Goal: Task Accomplishment & Management: Manage account settings

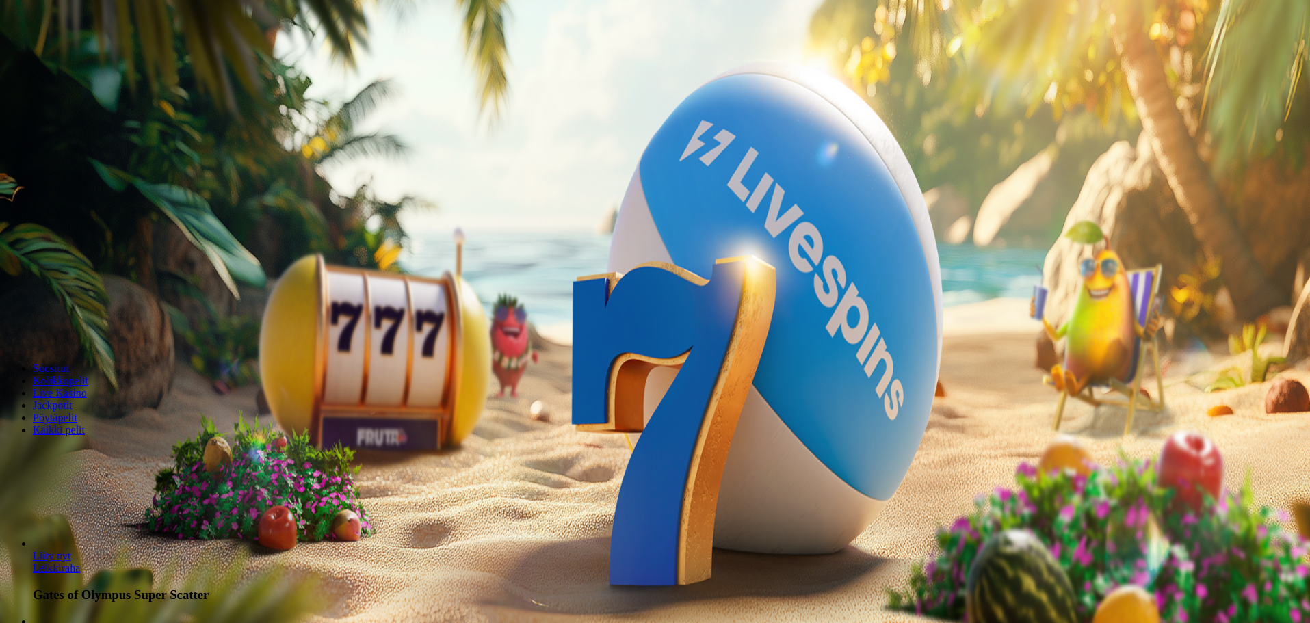
click at [84, 57] on button "Kirjaudu" at bounding box center [95, 49] width 44 height 14
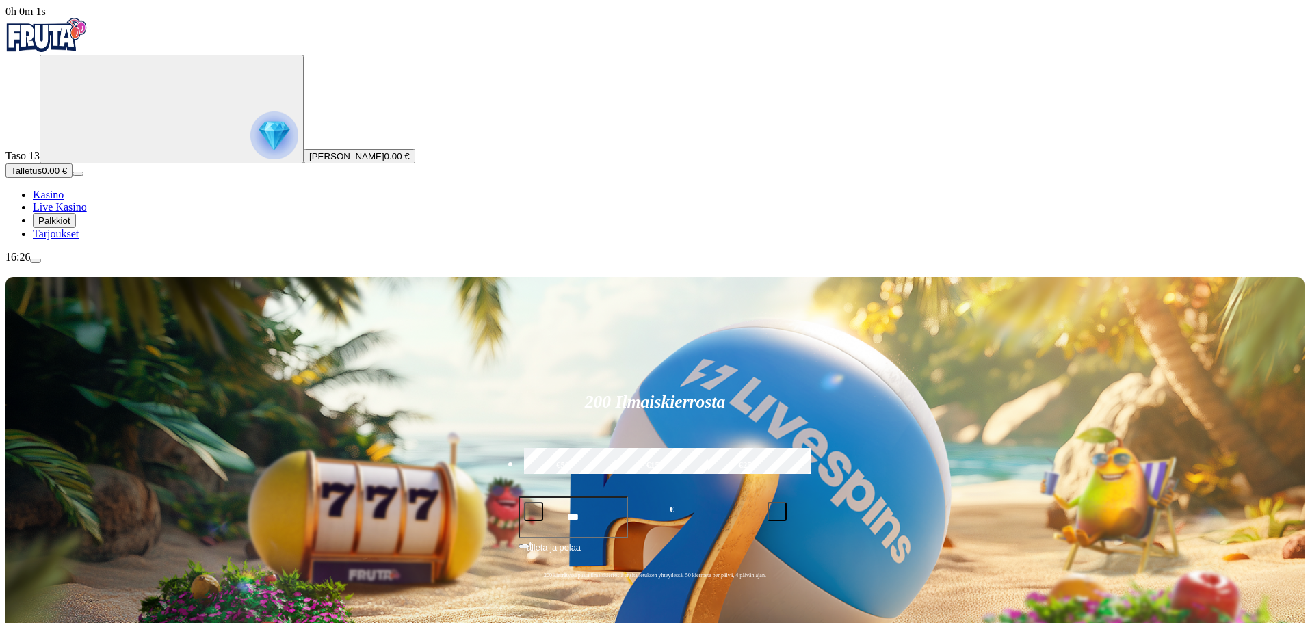
click at [36, 261] on span "menu icon" at bounding box center [36, 261] width 0 height 0
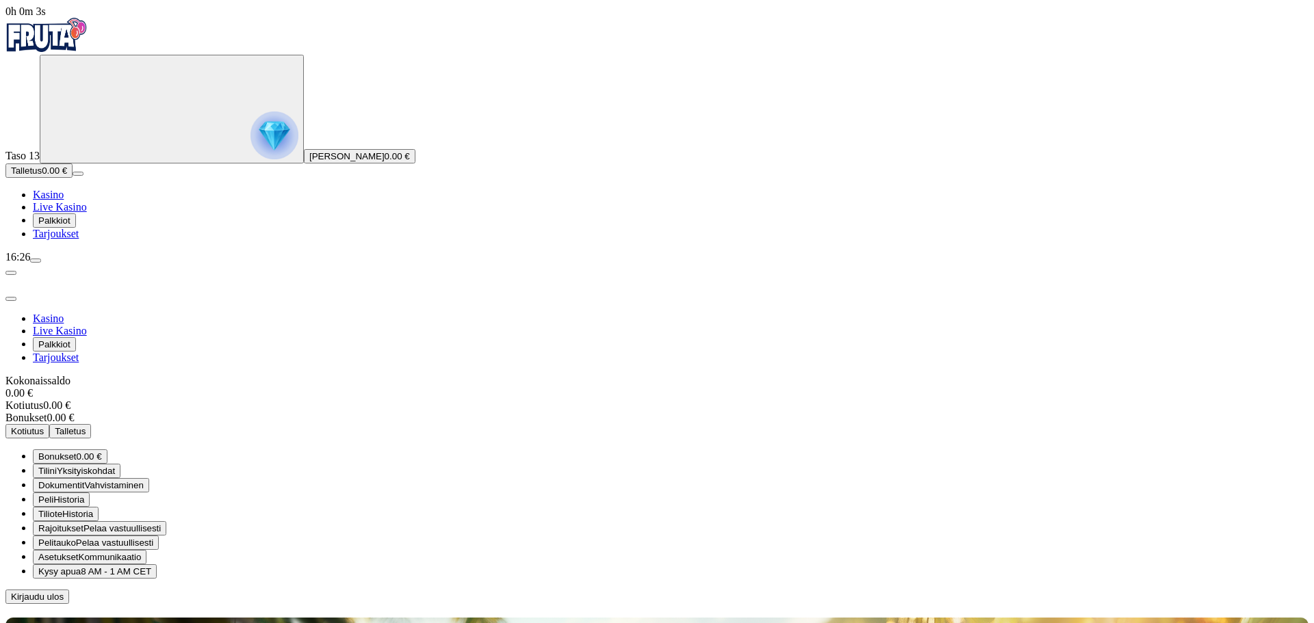
click at [70, 226] on span "Palkkiot" at bounding box center [54, 221] width 32 height 10
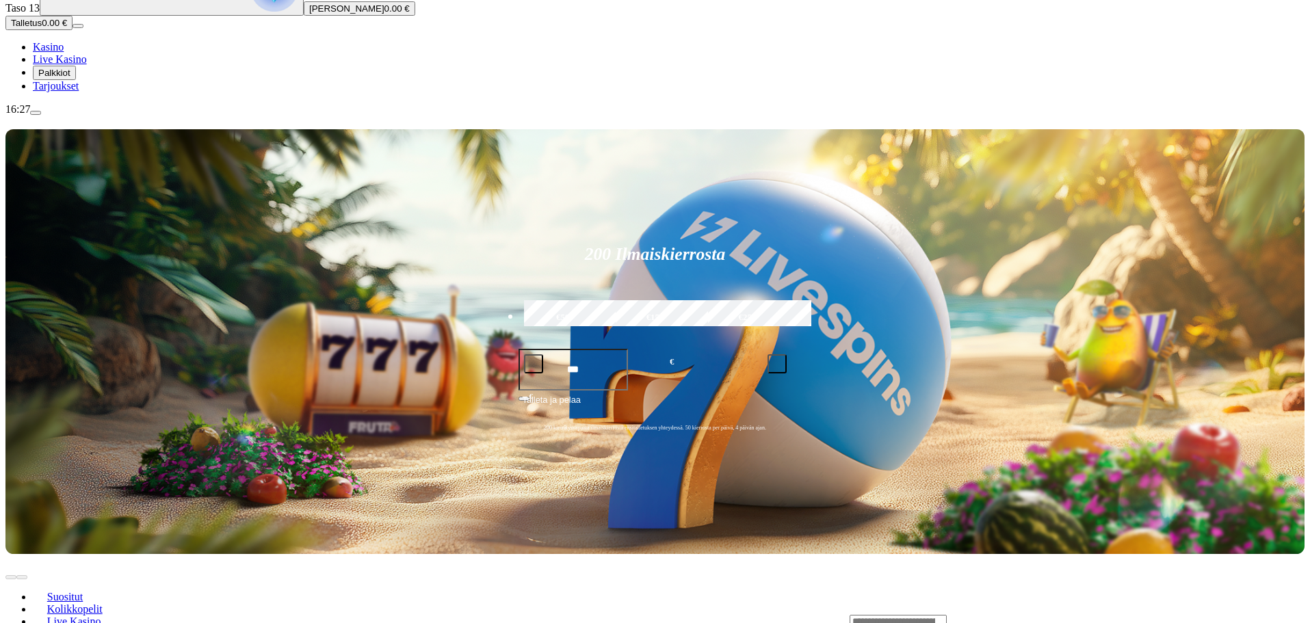
scroll to position [68, 0]
